Goal: Task Accomplishment & Management: Use online tool/utility

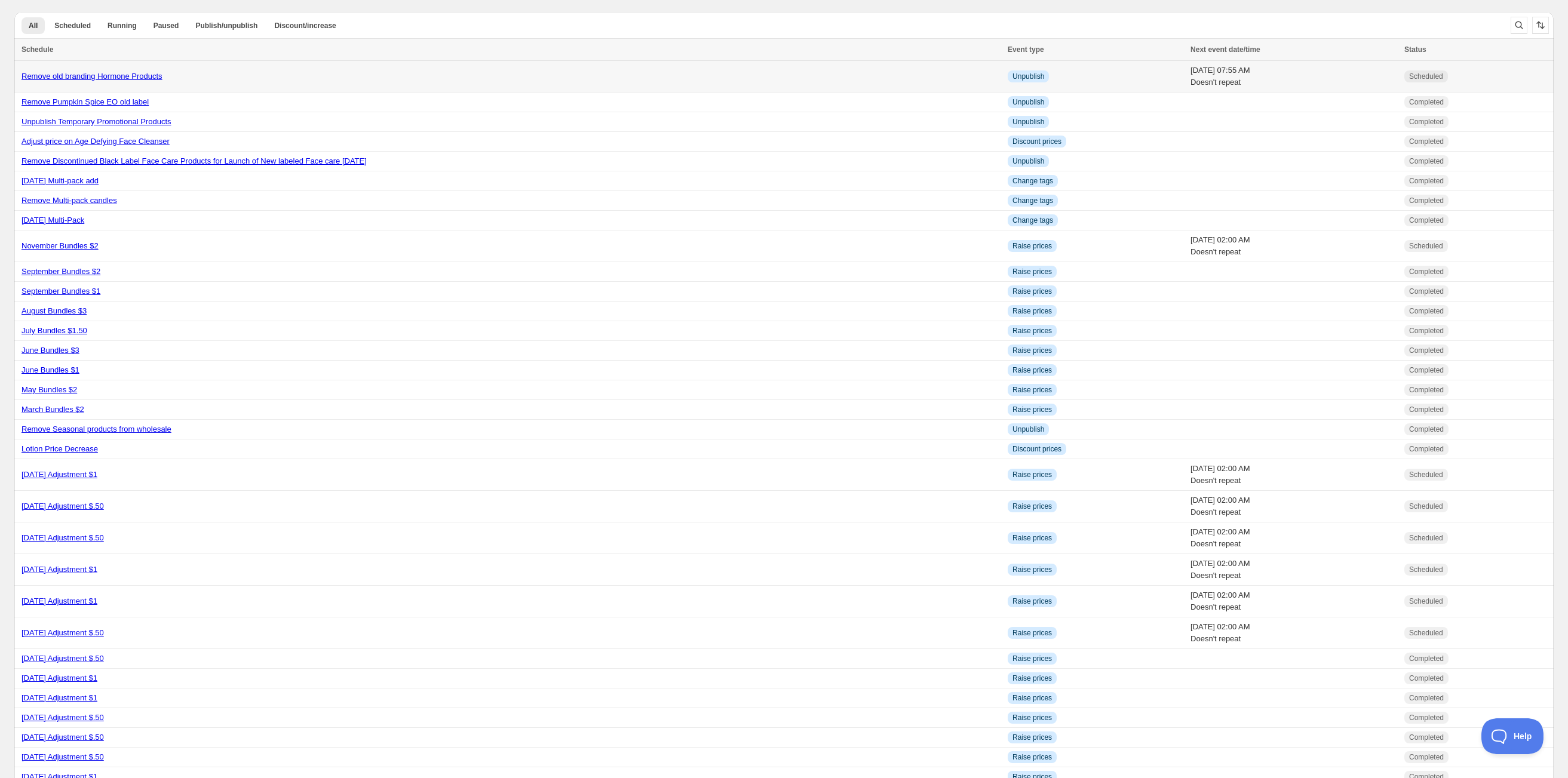
click at [143, 77] on link "Remove old branding Hormone Products" at bounding box center [91, 77] width 141 height 9
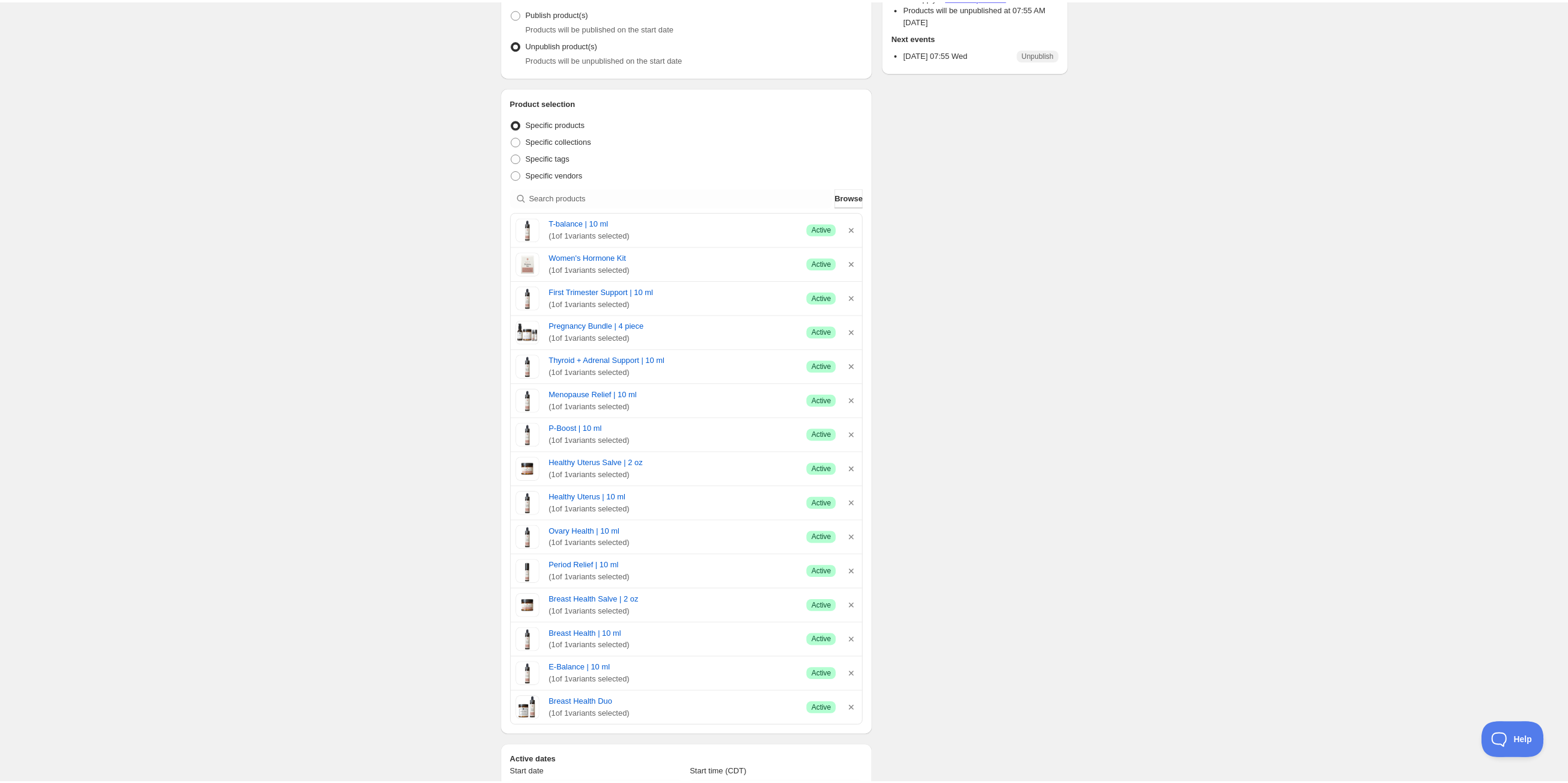
scroll to position [180, 0]
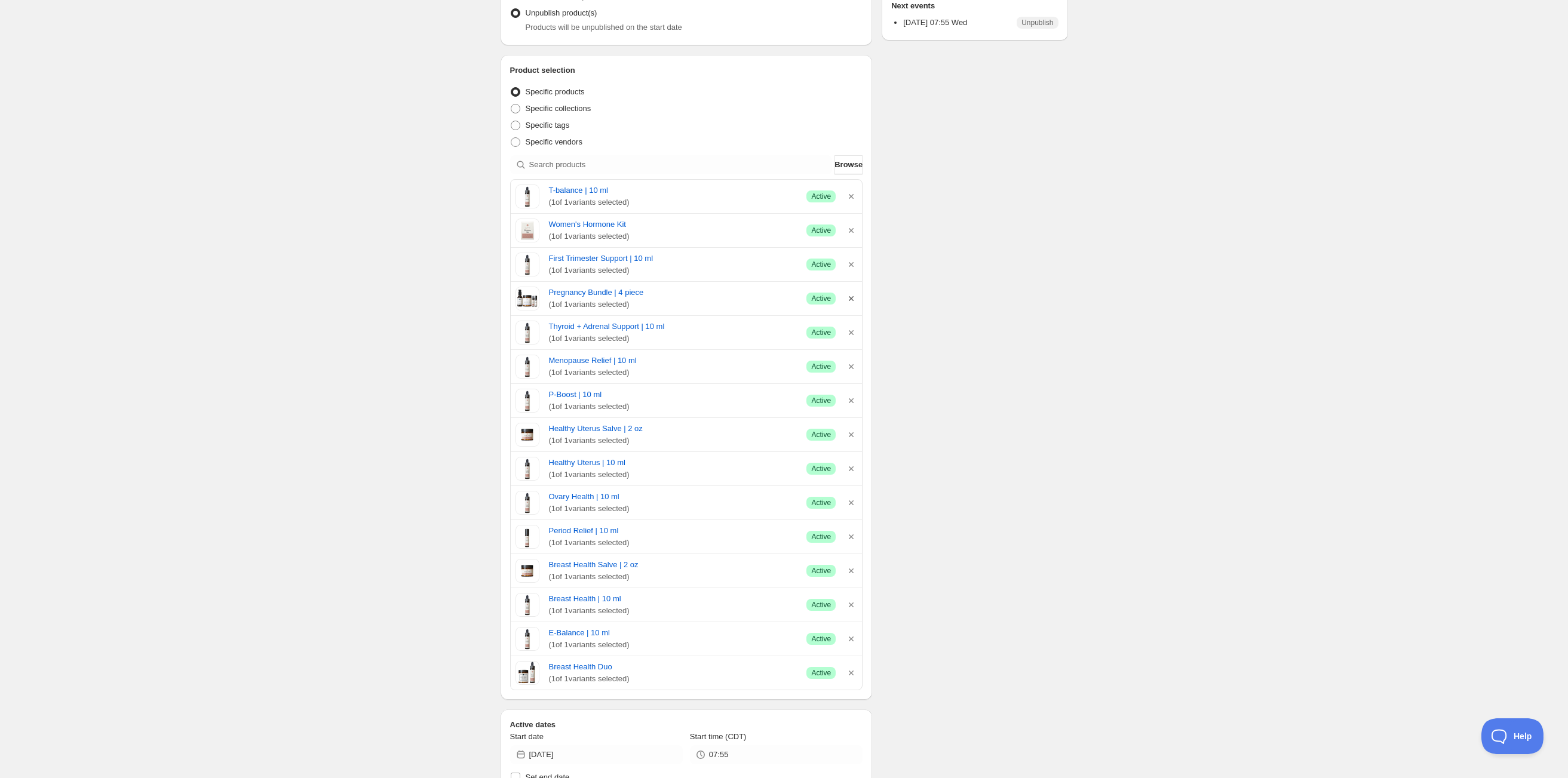
click at [853, 297] on icon "button" at bounding box center [850, 298] width 12 height 12
click at [851, 644] on icon "button" at bounding box center [850, 638] width 12 height 12
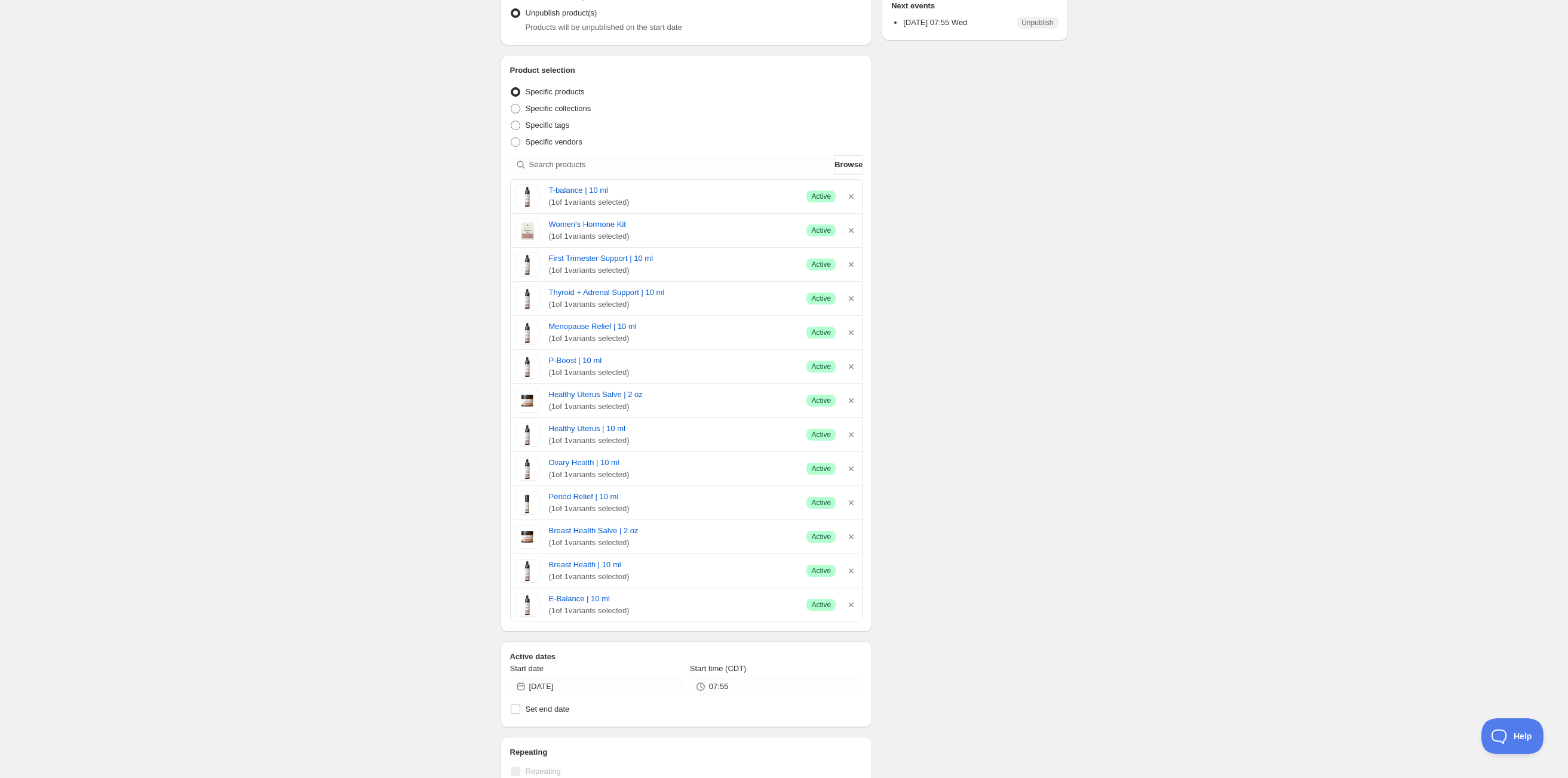
click at [976, 508] on div "Schedule name Remove old branding Hormone Products Your customers won't see thi…" at bounding box center [779, 489] width 577 height 1265
